Goal: Information Seeking & Learning: Learn about a topic

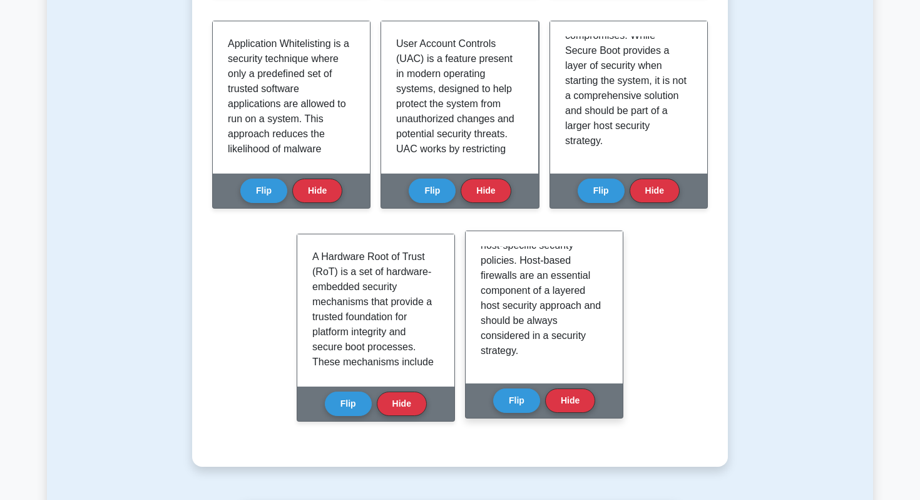
scroll to position [459, 0]
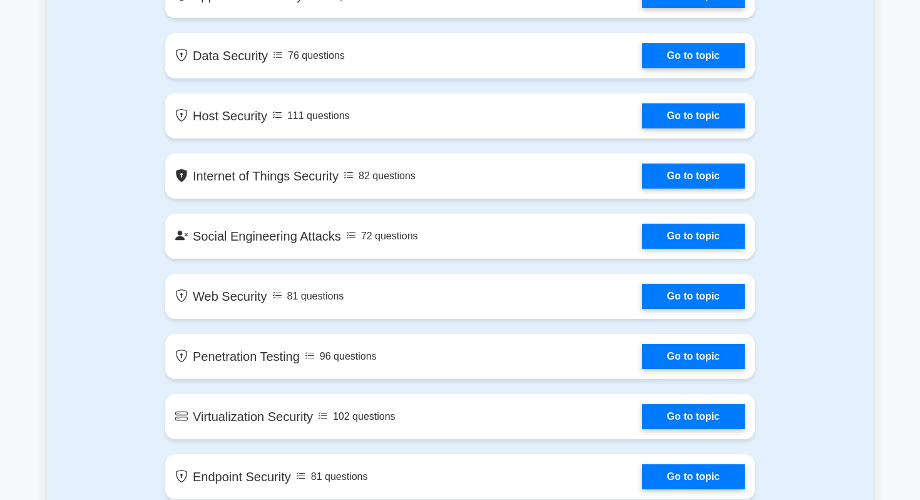
scroll to position [1514, 0]
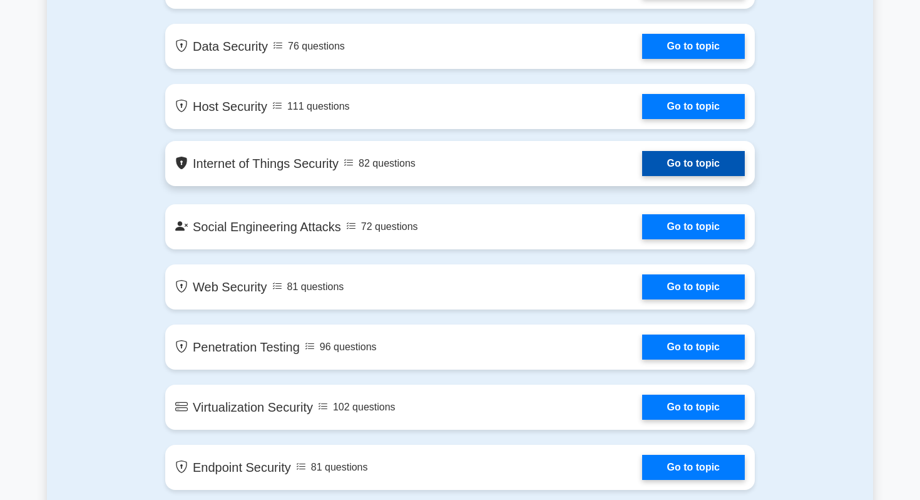
click at [706, 160] on link "Go to topic" at bounding box center [693, 163] width 103 height 25
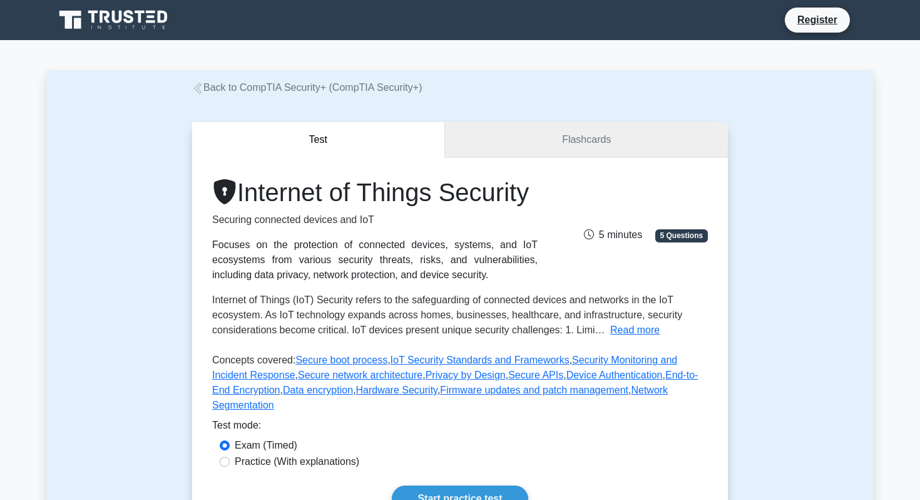
click at [591, 133] on link "Flashcards" at bounding box center [586, 140] width 283 height 36
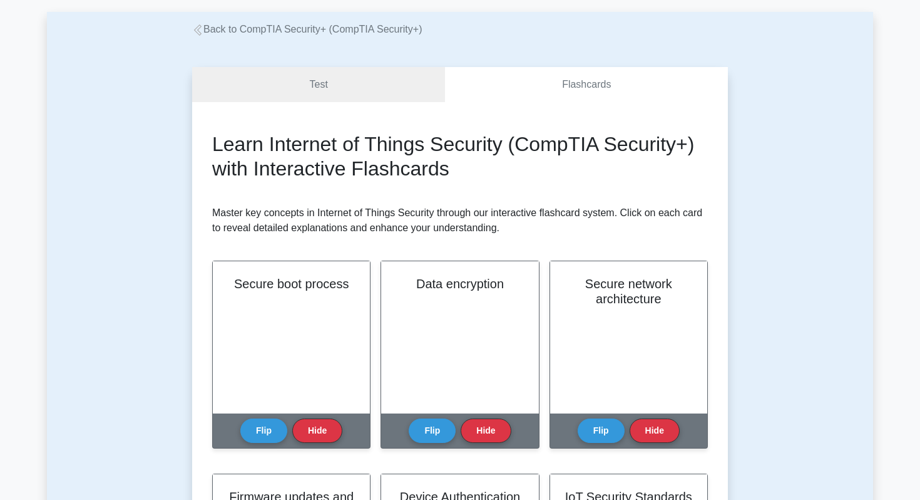
scroll to position [142, 0]
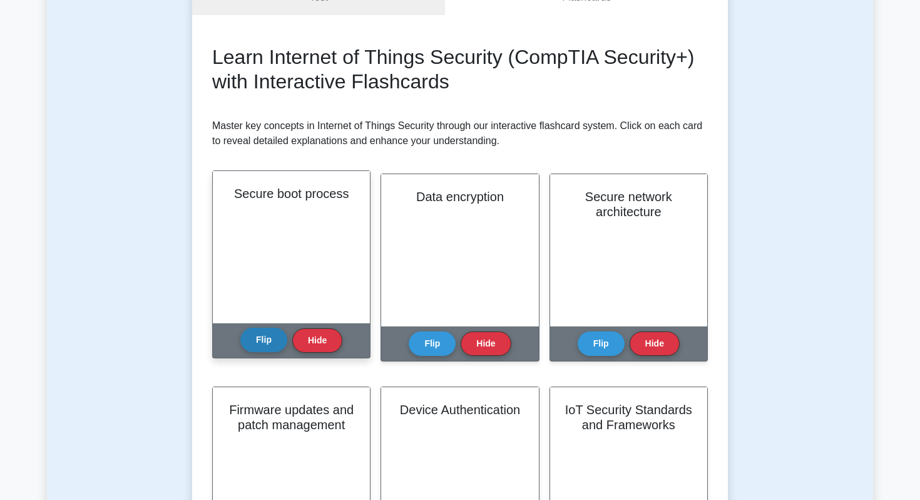
click at [255, 352] on button "Flip" at bounding box center [263, 339] width 47 height 24
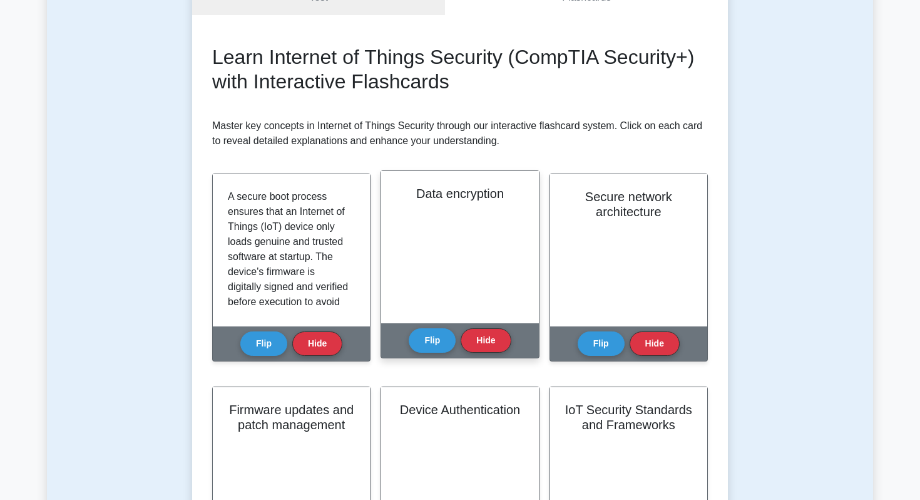
click at [424, 354] on div "Flip Hide" at bounding box center [460, 340] width 102 height 34
click at [422, 354] on div "Flip Hide" at bounding box center [460, 340] width 102 height 34
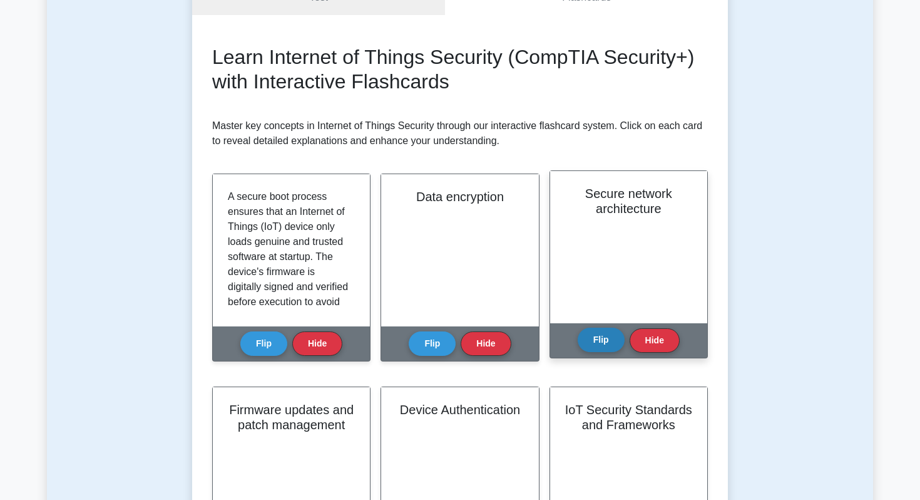
click at [615, 342] on button "Flip" at bounding box center [601, 339] width 47 height 24
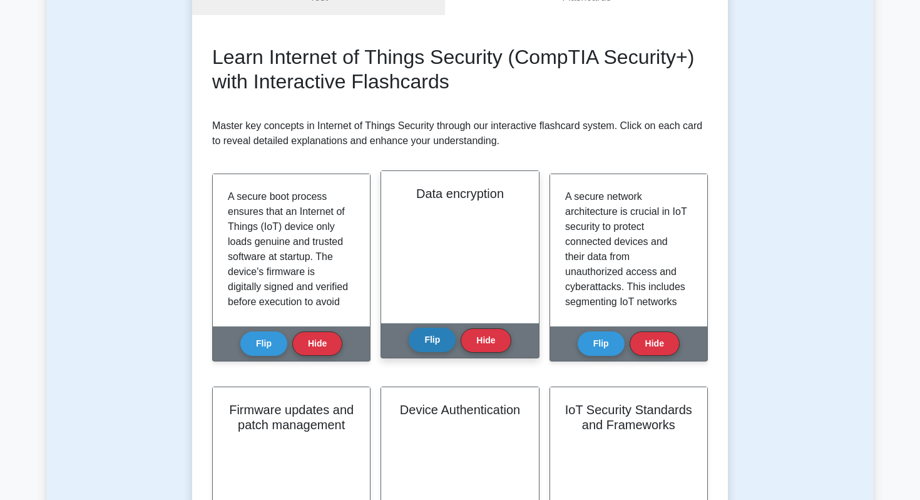
click at [417, 346] on button "Flip" at bounding box center [432, 339] width 47 height 24
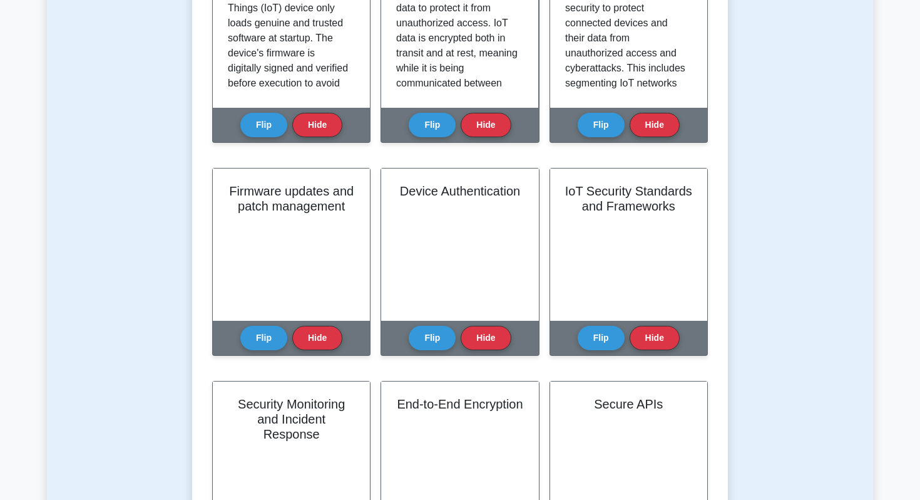
scroll to position [465, 0]
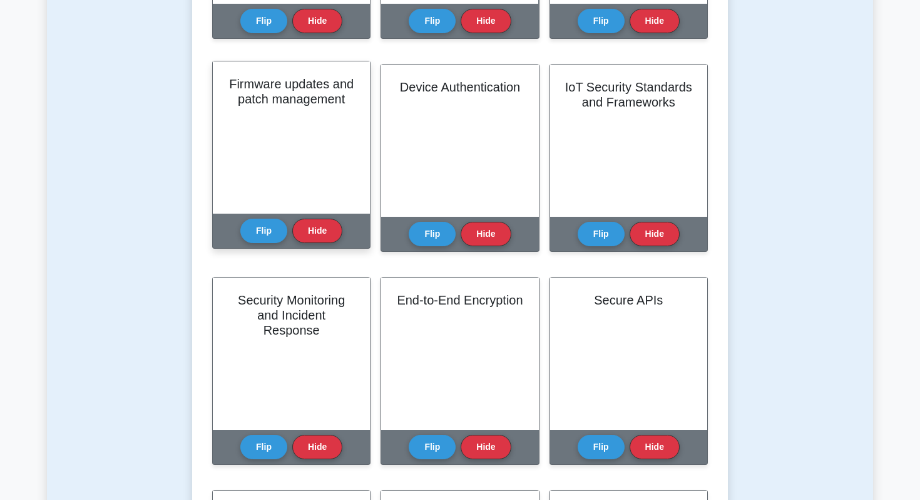
click at [262, 248] on div "Flip Hide" at bounding box center [291, 230] width 102 height 34
click at [262, 237] on button "Flip" at bounding box center [263, 230] width 47 height 24
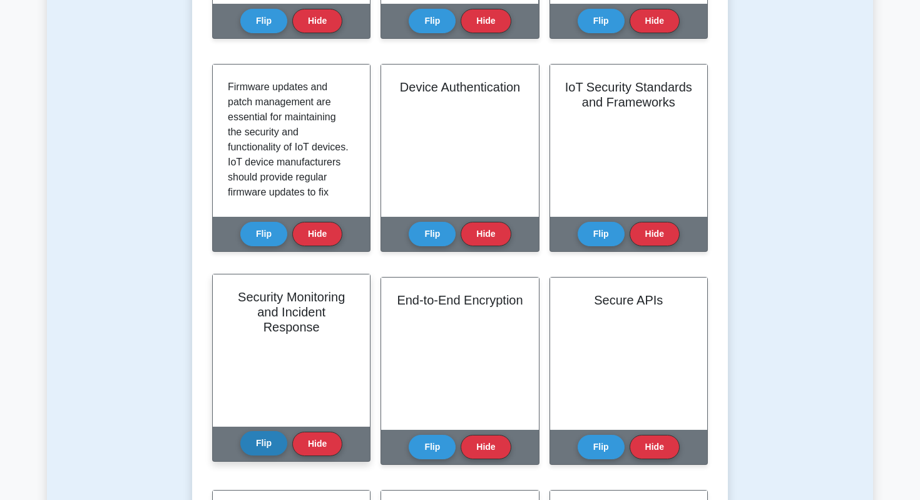
click at [261, 441] on button "Flip" at bounding box center [263, 443] width 47 height 24
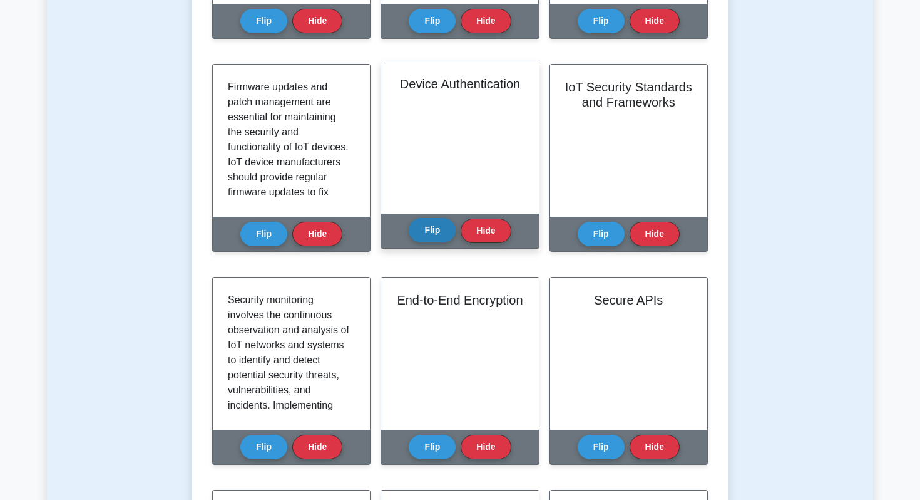
click at [428, 229] on button "Flip" at bounding box center [432, 230] width 47 height 24
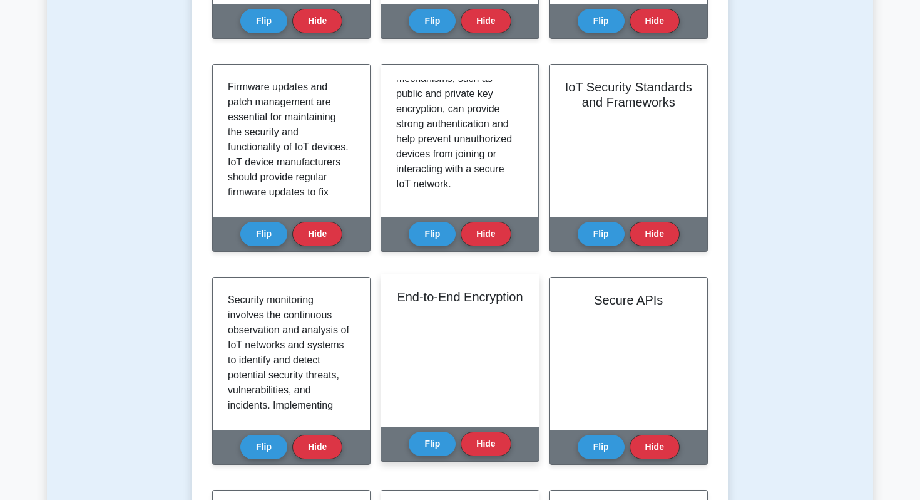
click at [433, 430] on div "Flip Hide" at bounding box center [460, 443] width 102 height 34
click at [435, 438] on button "Flip" at bounding box center [432, 443] width 47 height 24
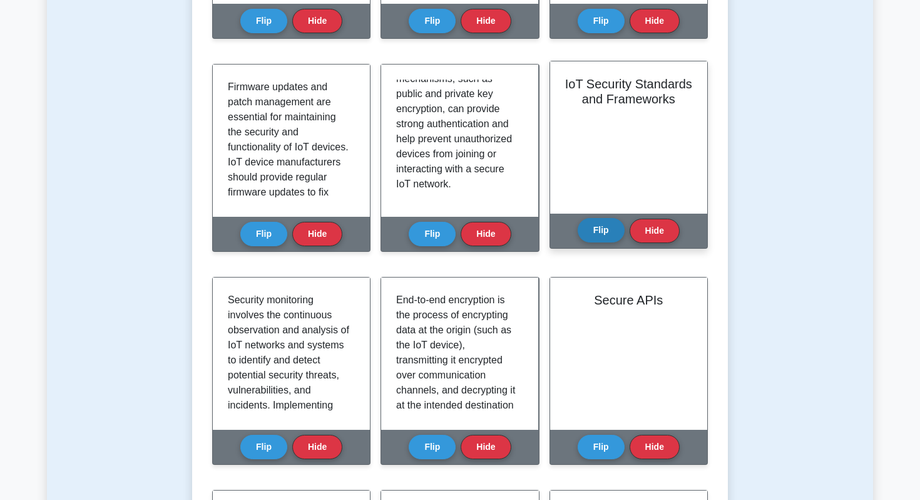
click at [618, 232] on button "Flip" at bounding box center [601, 230] width 47 height 24
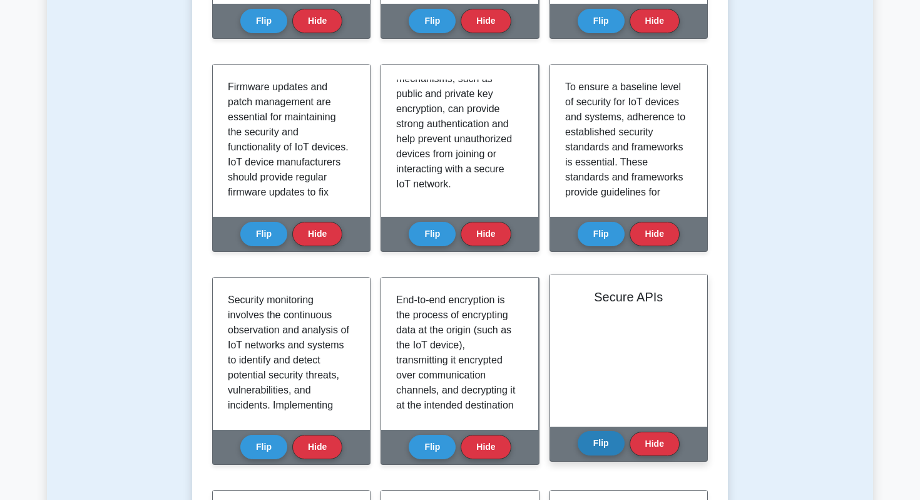
click at [604, 442] on button "Flip" at bounding box center [601, 443] width 47 height 24
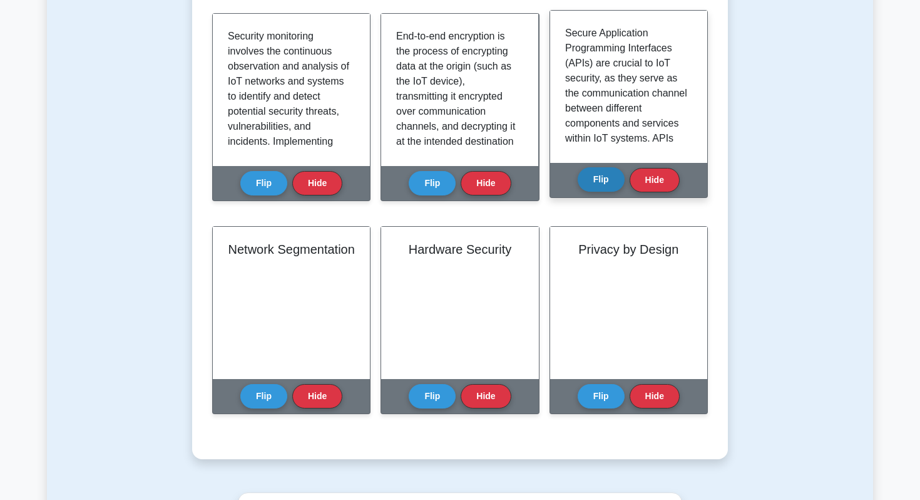
scroll to position [743, 0]
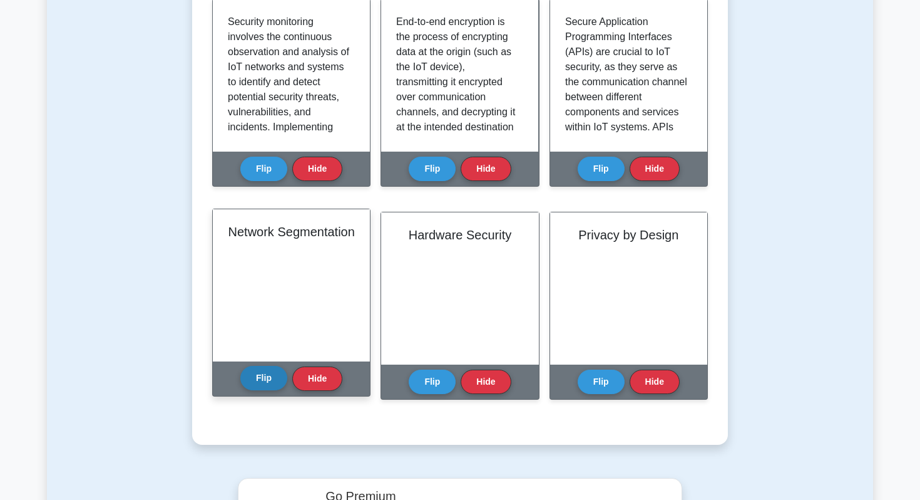
click at [252, 389] on button "Flip" at bounding box center [263, 378] width 47 height 24
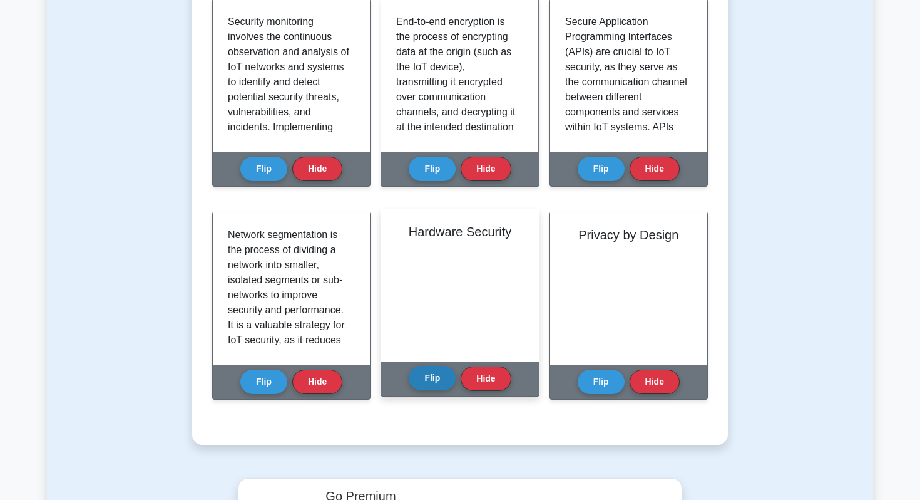
click at [428, 388] on button "Flip" at bounding box center [432, 378] width 47 height 24
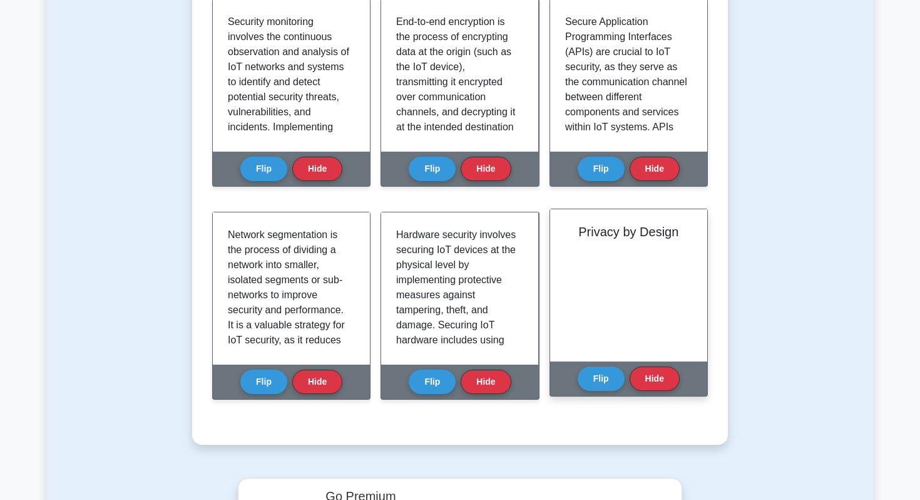
click at [580, 388] on div "Flip Hide" at bounding box center [629, 378] width 102 height 34
click at [597, 376] on button "Flip" at bounding box center [601, 378] width 47 height 24
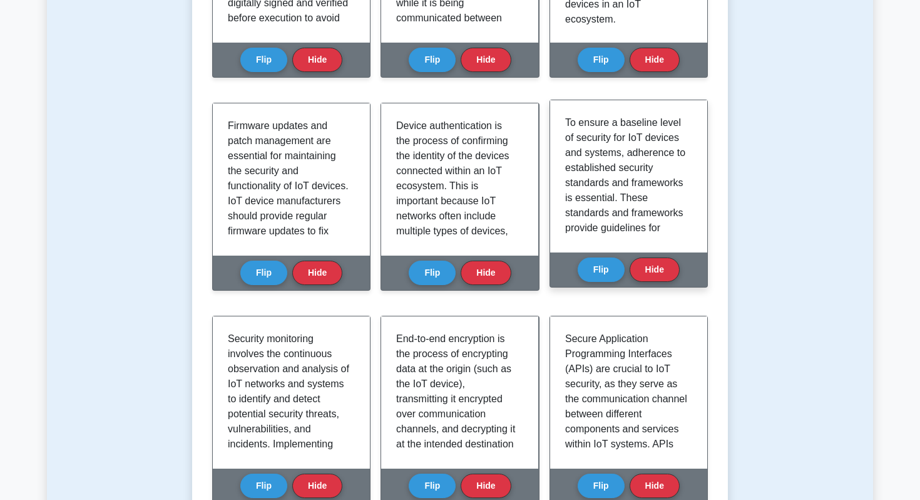
scroll to position [423, 0]
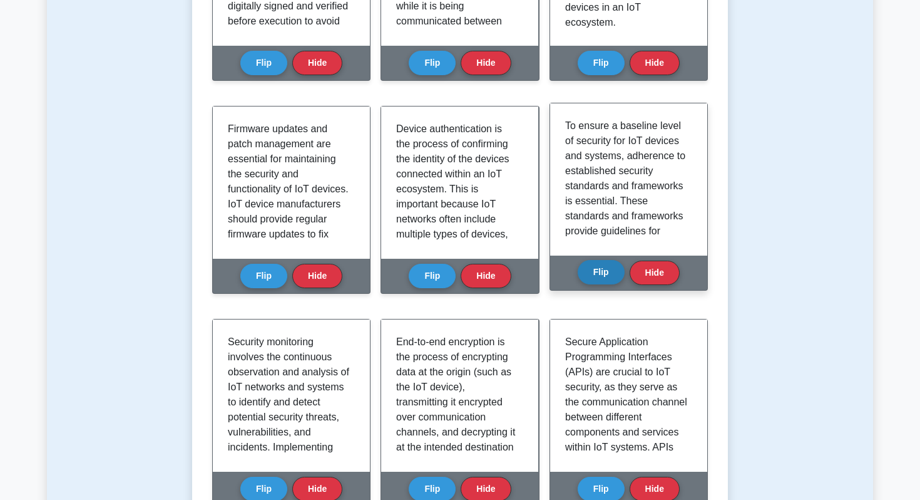
click at [617, 262] on button "Flip" at bounding box center [601, 272] width 47 height 24
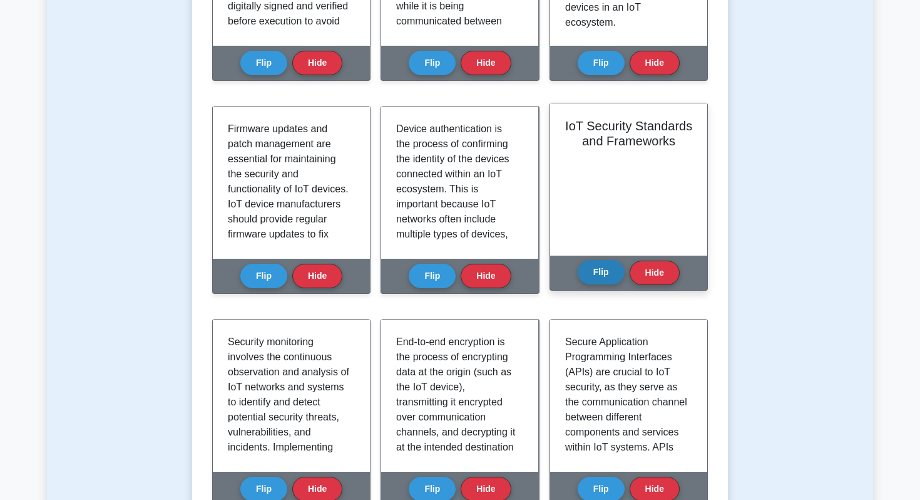
click at [615, 274] on button "Flip" at bounding box center [601, 272] width 47 height 24
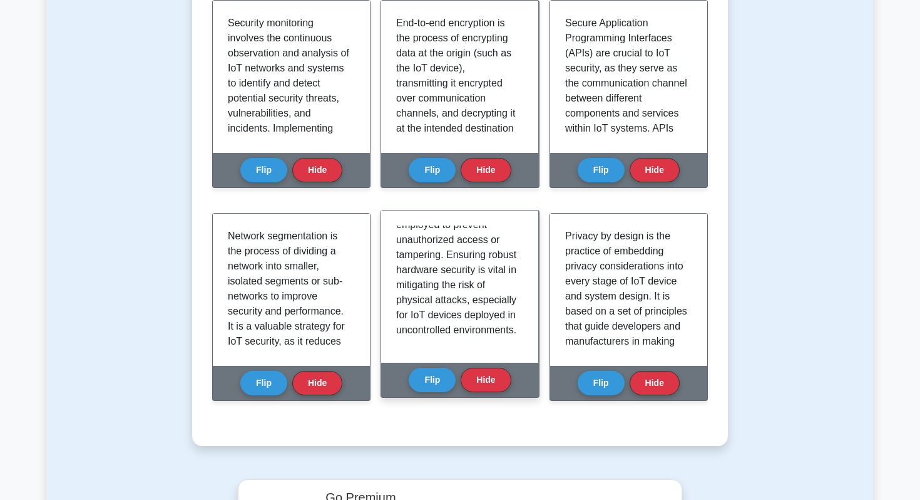
scroll to position [0, 0]
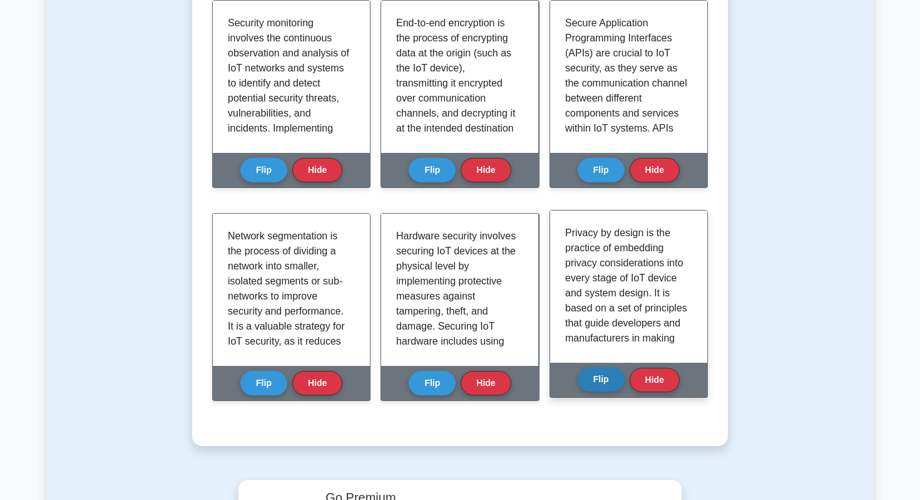
click at [613, 388] on button "Flip" at bounding box center [601, 379] width 47 height 24
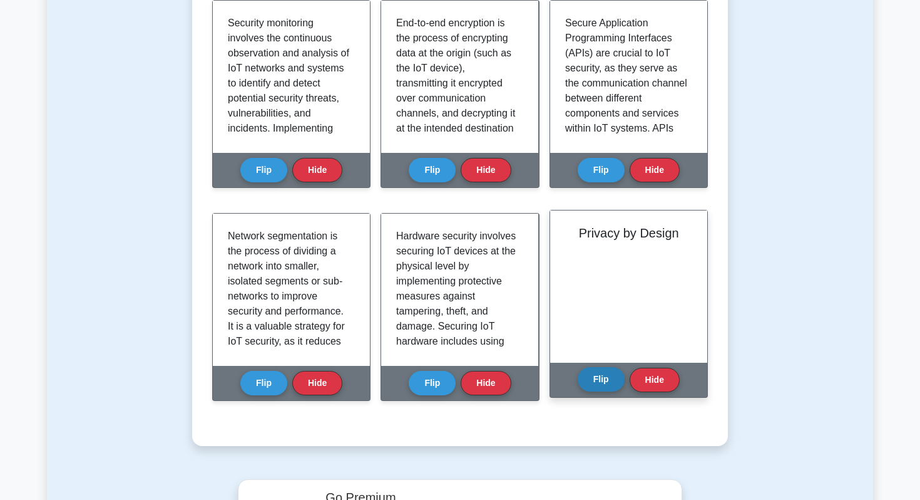
click at [613, 388] on button "Flip" at bounding box center [601, 379] width 47 height 24
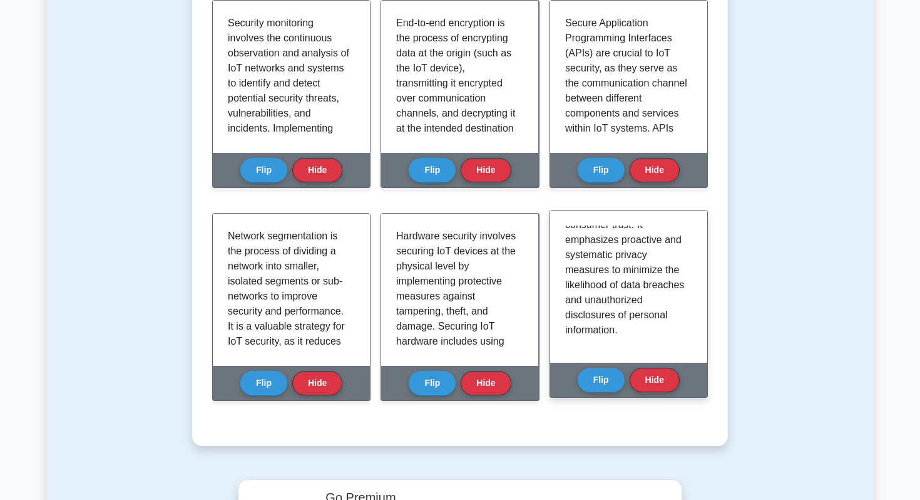
scroll to position [369, 0]
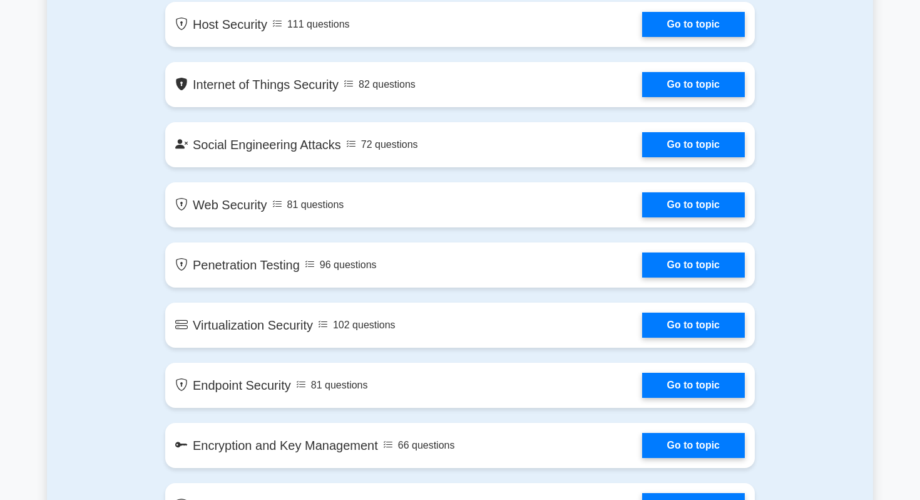
scroll to position [1597, 0]
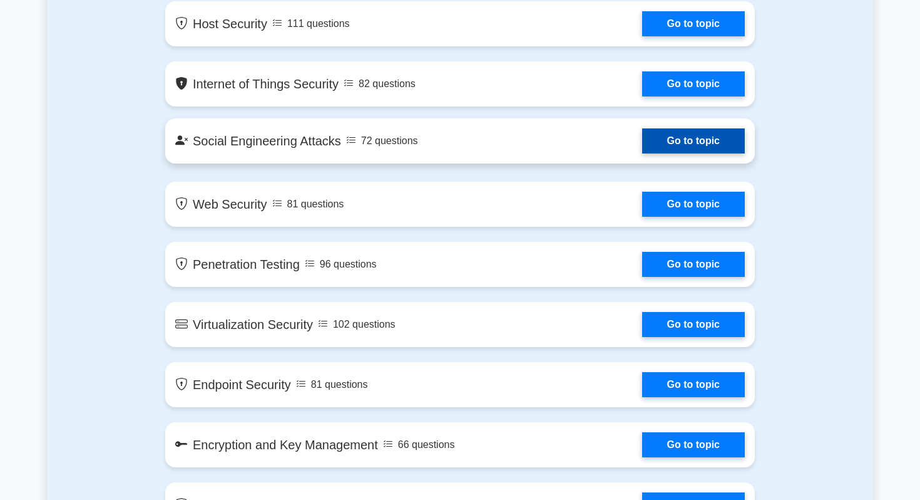
click at [695, 151] on link "Go to topic" at bounding box center [693, 140] width 103 height 25
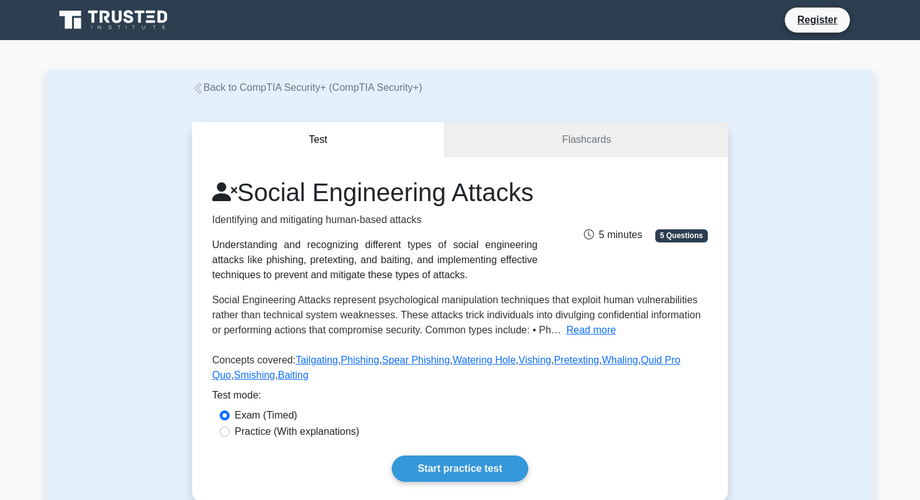
click at [574, 157] on div "Social Engineering Attacks Identifying and mitigating human-based attacks Under…" at bounding box center [460, 329] width 536 height 344
click at [559, 136] on link "Flashcards" at bounding box center [586, 140] width 283 height 36
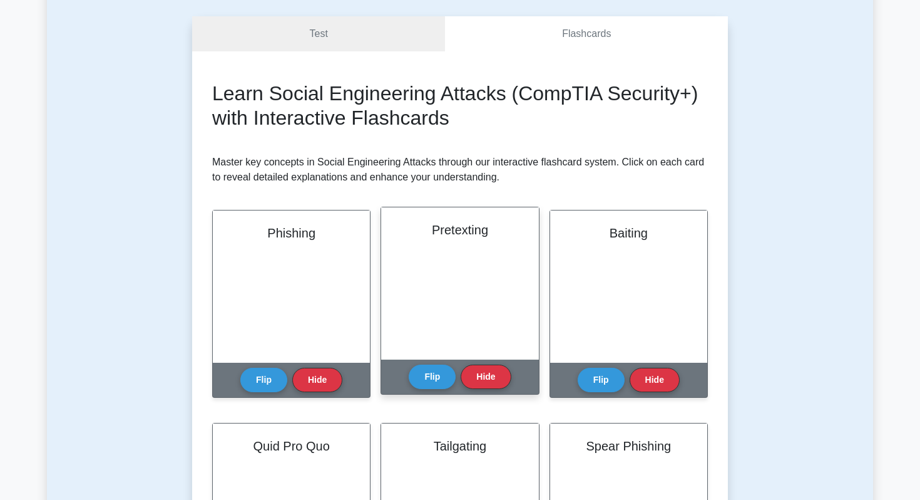
scroll to position [148, 0]
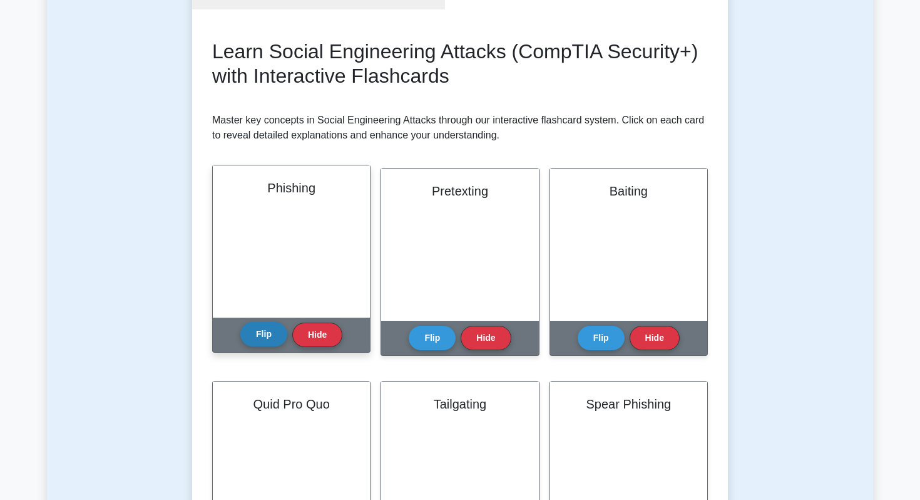
click at [267, 340] on button "Flip" at bounding box center [263, 334] width 47 height 24
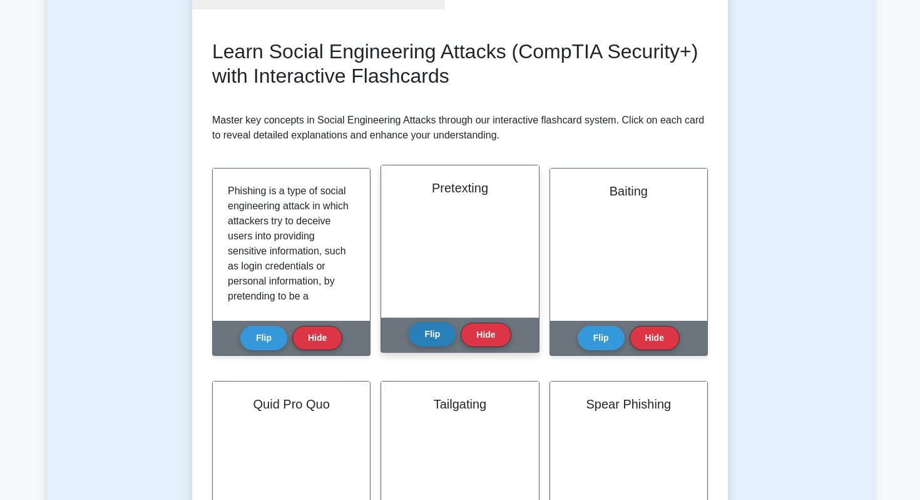
click at [417, 340] on button "Flip" at bounding box center [432, 334] width 47 height 24
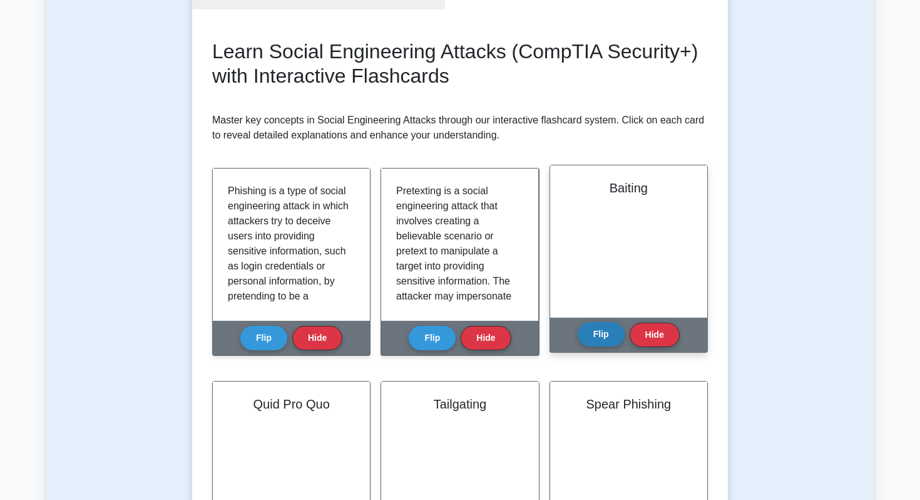
click at [599, 346] on button "Flip" at bounding box center [601, 334] width 47 height 24
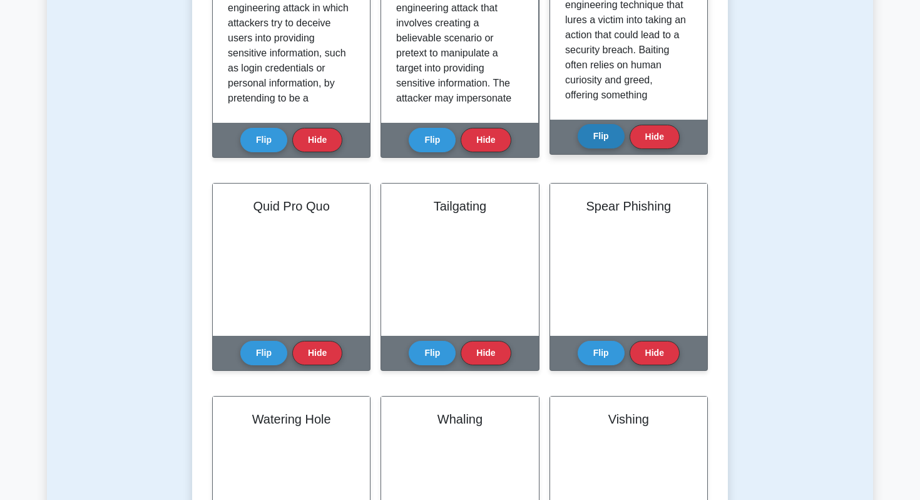
scroll to position [387, 0]
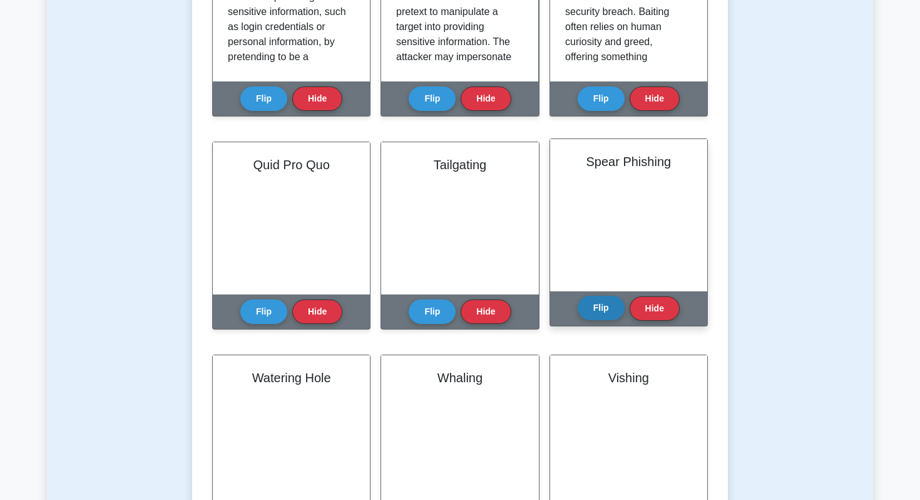
click at [592, 303] on button "Flip" at bounding box center [601, 308] width 47 height 24
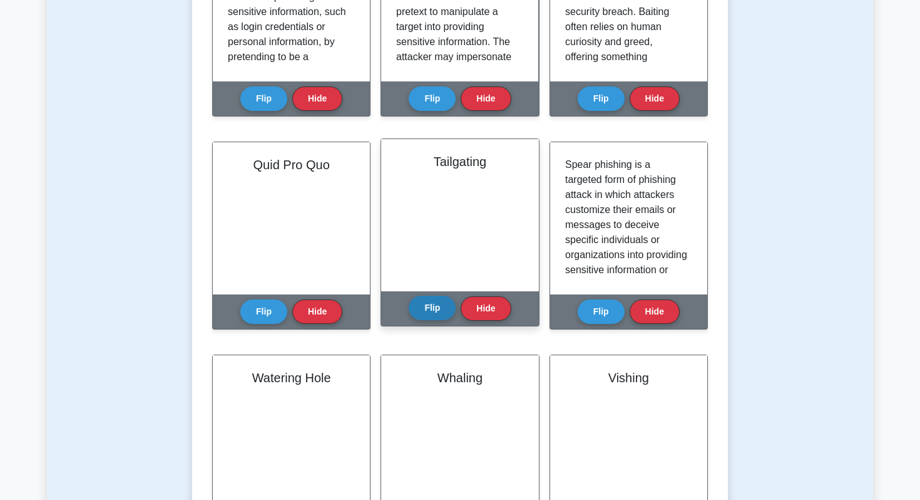
click at [432, 312] on button "Flip" at bounding box center [432, 308] width 47 height 24
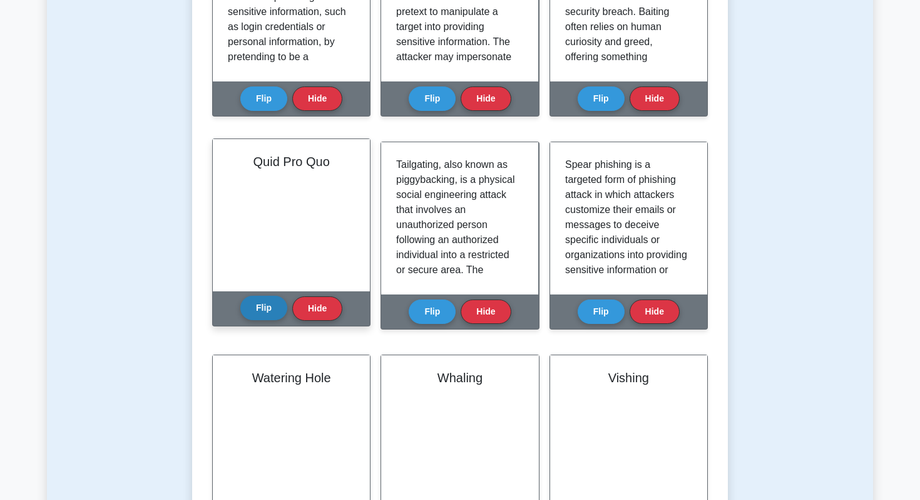
click at [265, 312] on button "Flip" at bounding box center [263, 308] width 47 height 24
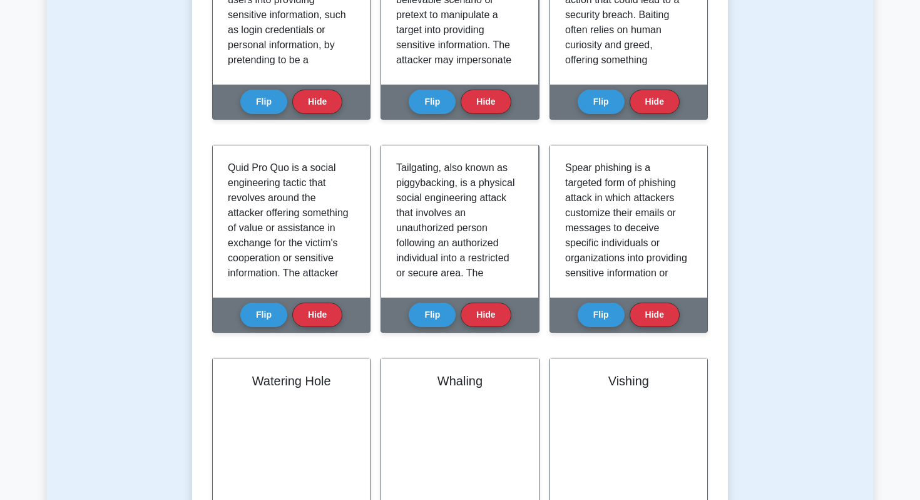
click at [145, 356] on div "Test Flashcards Learn Social Engineering Attacks (CompTIA Security+) with Inter…" at bounding box center [460, 270] width 826 height 1125
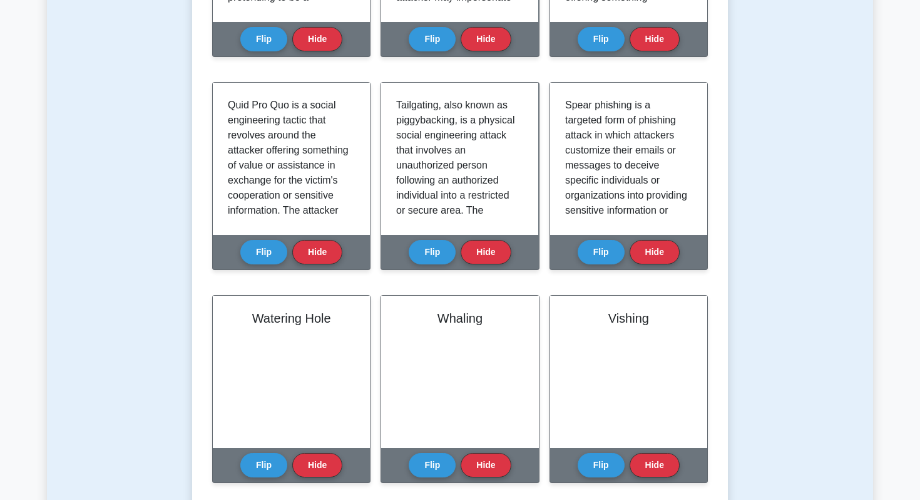
scroll to position [600, 0]
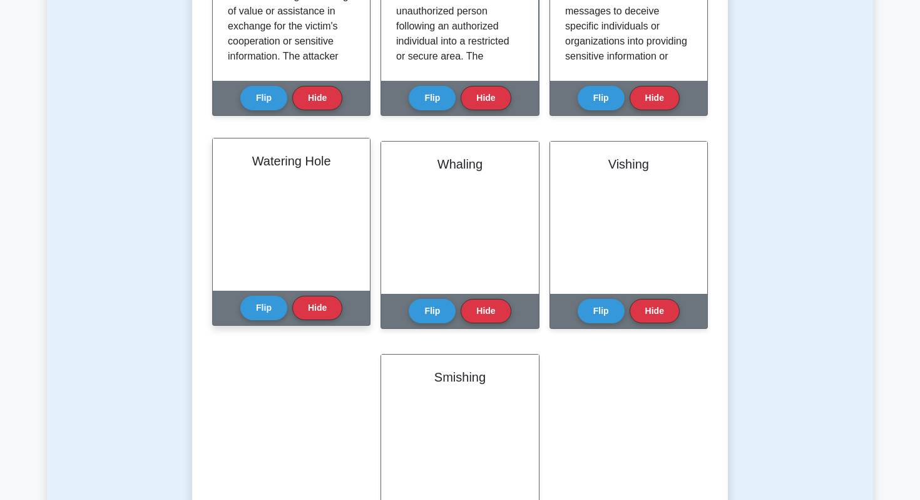
click at [270, 322] on div "Flip Hide" at bounding box center [291, 308] width 102 height 34
click at [269, 308] on button "Flip" at bounding box center [263, 307] width 47 height 24
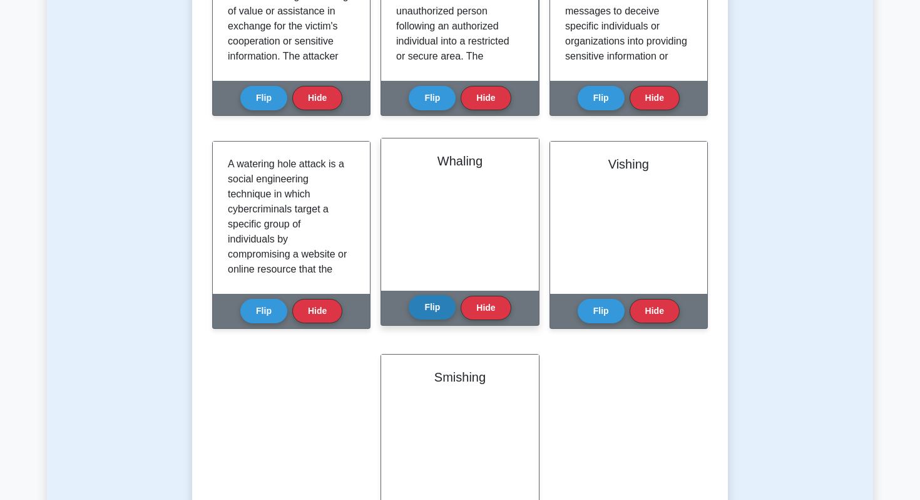
click at [431, 303] on button "Flip" at bounding box center [432, 307] width 47 height 24
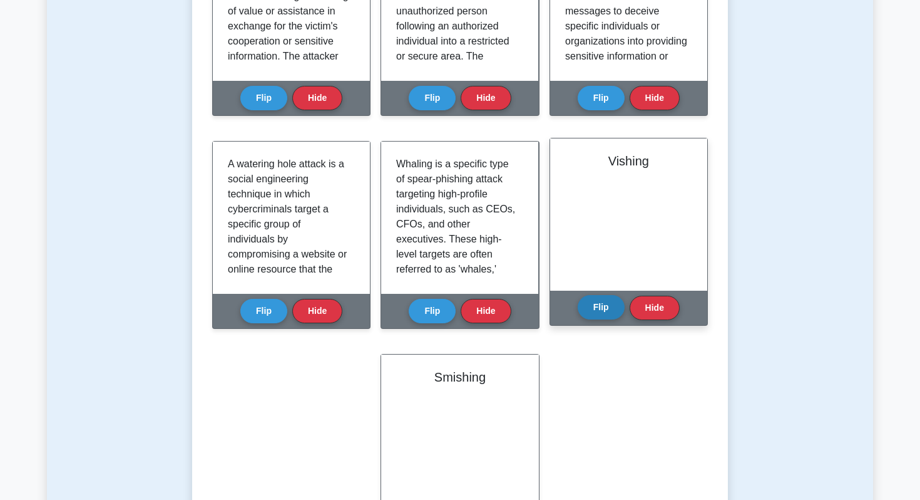
click at [616, 303] on button "Flip" at bounding box center [601, 307] width 47 height 24
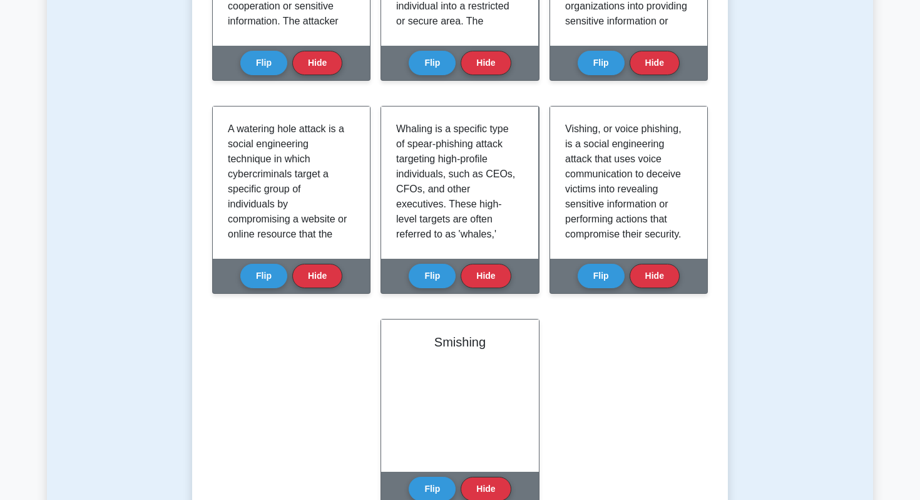
scroll to position [707, 0]
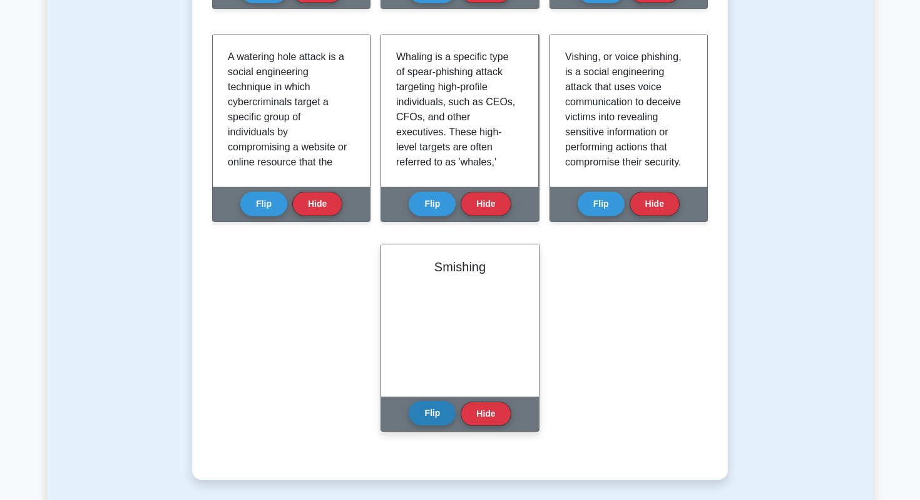
click at [433, 413] on button "Flip" at bounding box center [432, 413] width 47 height 24
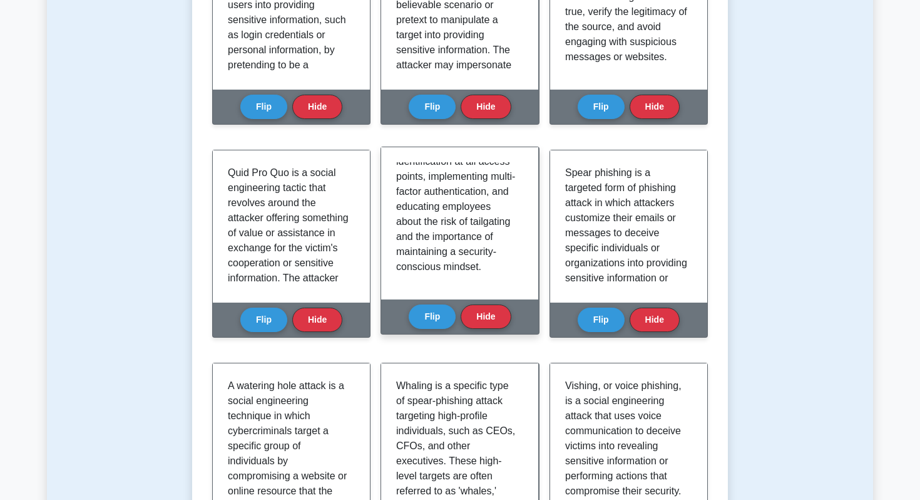
scroll to position [384, 0]
